Goal: Information Seeking & Learning: Find specific fact

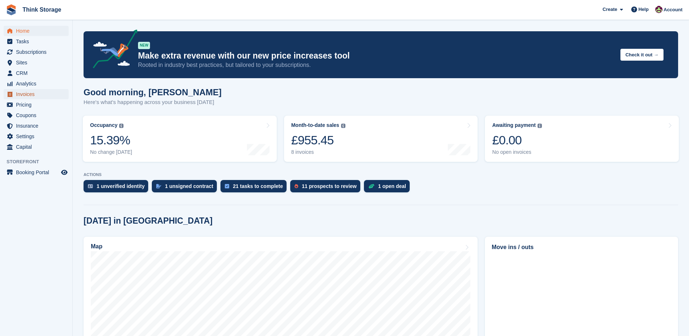
click at [20, 97] on span "Invoices" at bounding box center [38, 94] width 44 height 10
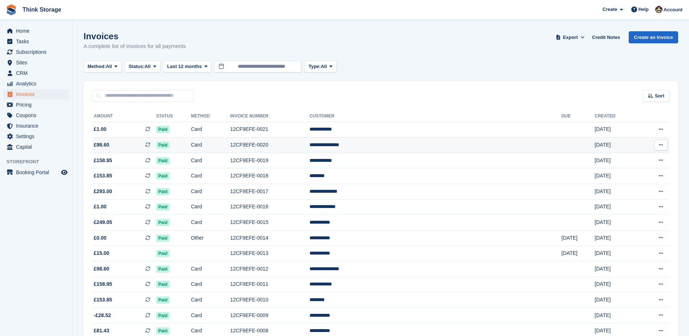
click at [423, 144] on td "**********" at bounding box center [436, 145] width 252 height 16
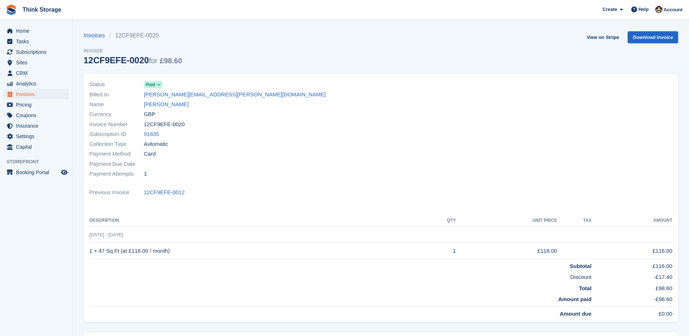
click at [206, 178] on div "Payment Attempts 1" at bounding box center [232, 174] width 287 height 10
drag, startPoint x: 181, startPoint y: 123, endPoint x: 145, endPoint y: 124, distance: 35.6
click at [145, 124] on div "Invoice Number 12CF9EFE-0020" at bounding box center [232, 124] width 287 height 10
copy span "12CF9EFE-0020"
click at [161, 238] on td "23 Aug - 23 Sep" at bounding box center [380, 234] width 583 height 16
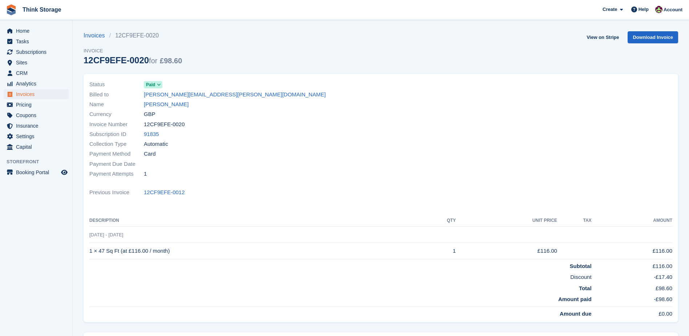
drag, startPoint x: 172, startPoint y: 251, endPoint x: 90, endPoint y: 250, distance: 81.4
click at [90, 250] on td "1 × 47 Sq Ft (at £116.00 / month)" at bounding box center [254, 251] width 330 height 16
copy td "1 × 47 Sq Ft (at £116.00 / month)"
click at [26, 94] on span "Invoices" at bounding box center [38, 94] width 44 height 10
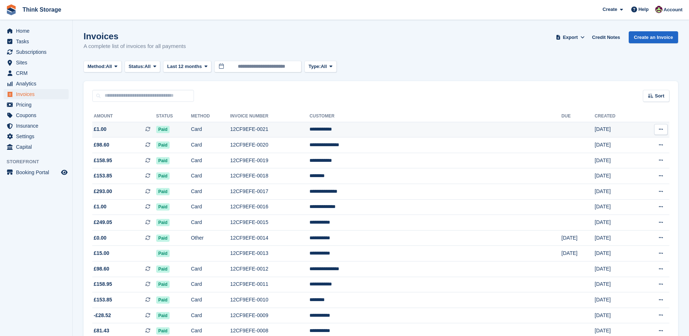
click at [310, 129] on td "12CF9EFE-0021" at bounding box center [270, 130] width 80 height 16
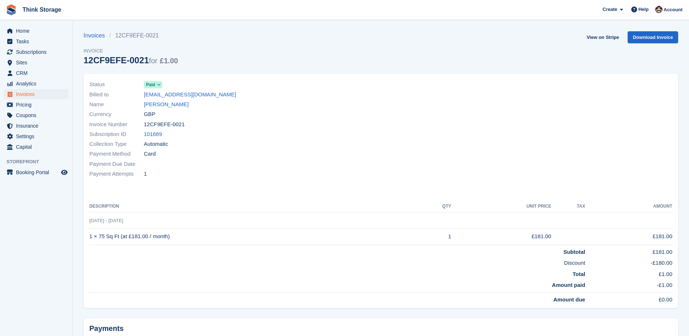
drag, startPoint x: 181, startPoint y: 125, endPoint x: 145, endPoint y: 125, distance: 36.0
click at [145, 125] on div "Invoice Number 12CF9EFE-0021" at bounding box center [232, 124] width 287 height 10
copy span "12CF9EFE-0021"
drag, startPoint x: 171, startPoint y: 236, endPoint x: 90, endPoint y: 233, distance: 81.1
click at [90, 233] on td "1 × 75 Sq Ft (at £181.00 / month)" at bounding box center [252, 236] width 326 height 16
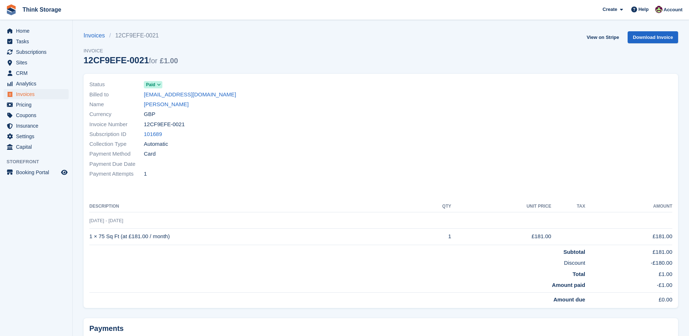
copy td "1 × 75 Sq Ft (at £181.00 / month)"
